Goal: Task Accomplishment & Management: Use online tool/utility

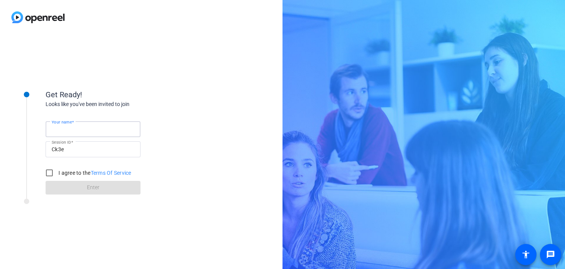
click at [90, 132] on input "Your name" at bounding box center [93, 129] width 83 height 9
type input "[PERSON_NAME]"
click at [52, 174] on input "I agree to the Terms Of Service" at bounding box center [49, 172] width 15 height 15
checkbox input "true"
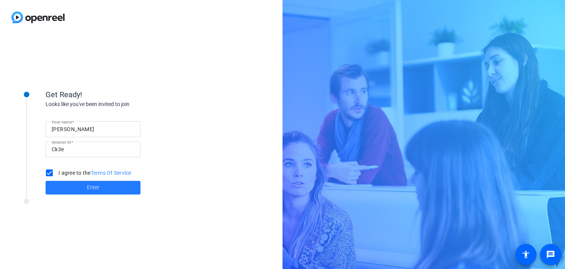
click at [103, 187] on span at bounding box center [93, 188] width 95 height 18
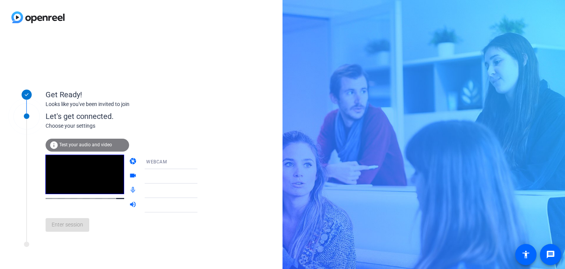
click at [73, 144] on span "Test your audio and video" at bounding box center [85, 144] width 53 height 5
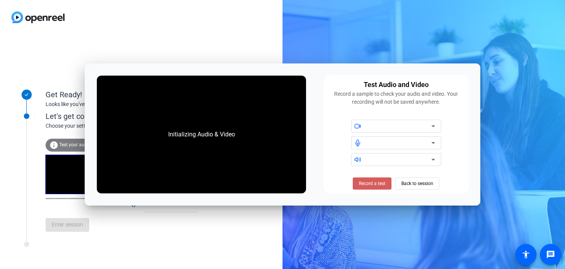
click at [380, 182] on span "Record a test" at bounding box center [372, 183] width 27 height 7
click at [373, 187] on span at bounding box center [372, 183] width 47 height 18
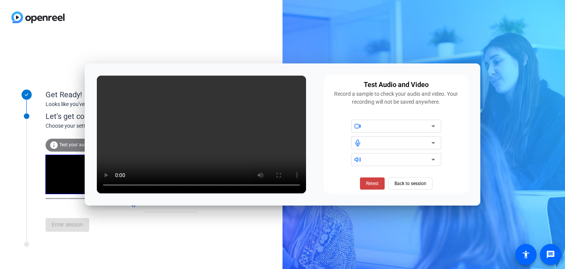
click at [409, 124] on div at bounding box center [399, 126] width 65 height 9
click at [438, 127] on div at bounding box center [396, 126] width 90 height 13
click at [435, 127] on icon at bounding box center [433, 126] width 9 height 9
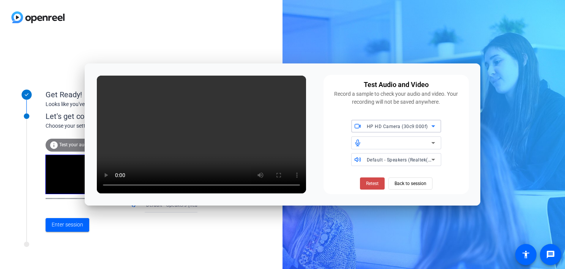
click at [373, 184] on span "Retest" at bounding box center [372, 183] width 13 height 7
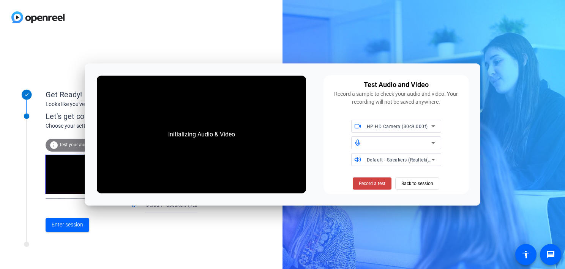
click at [373, 184] on span "Record a test" at bounding box center [372, 183] width 27 height 7
click at [373, 184] on span "Stop Testing (3s)" at bounding box center [372, 183] width 35 height 7
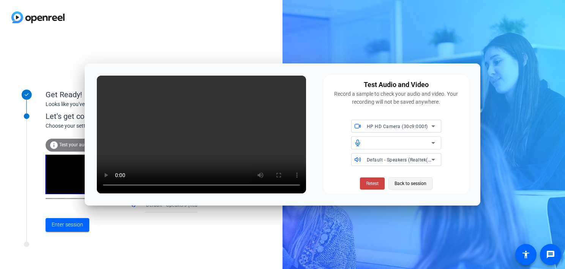
click at [409, 179] on span "Back to session" at bounding box center [411, 183] width 32 height 14
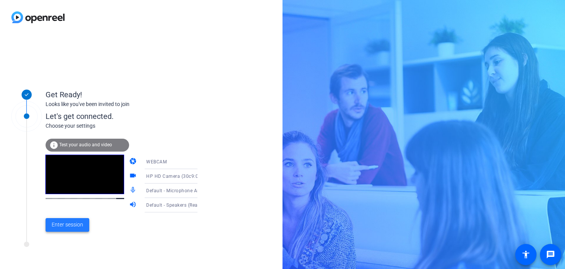
click at [70, 225] on span "Enter session" at bounding box center [68, 225] width 32 height 8
